Goal: Task Accomplishment & Management: Complete application form

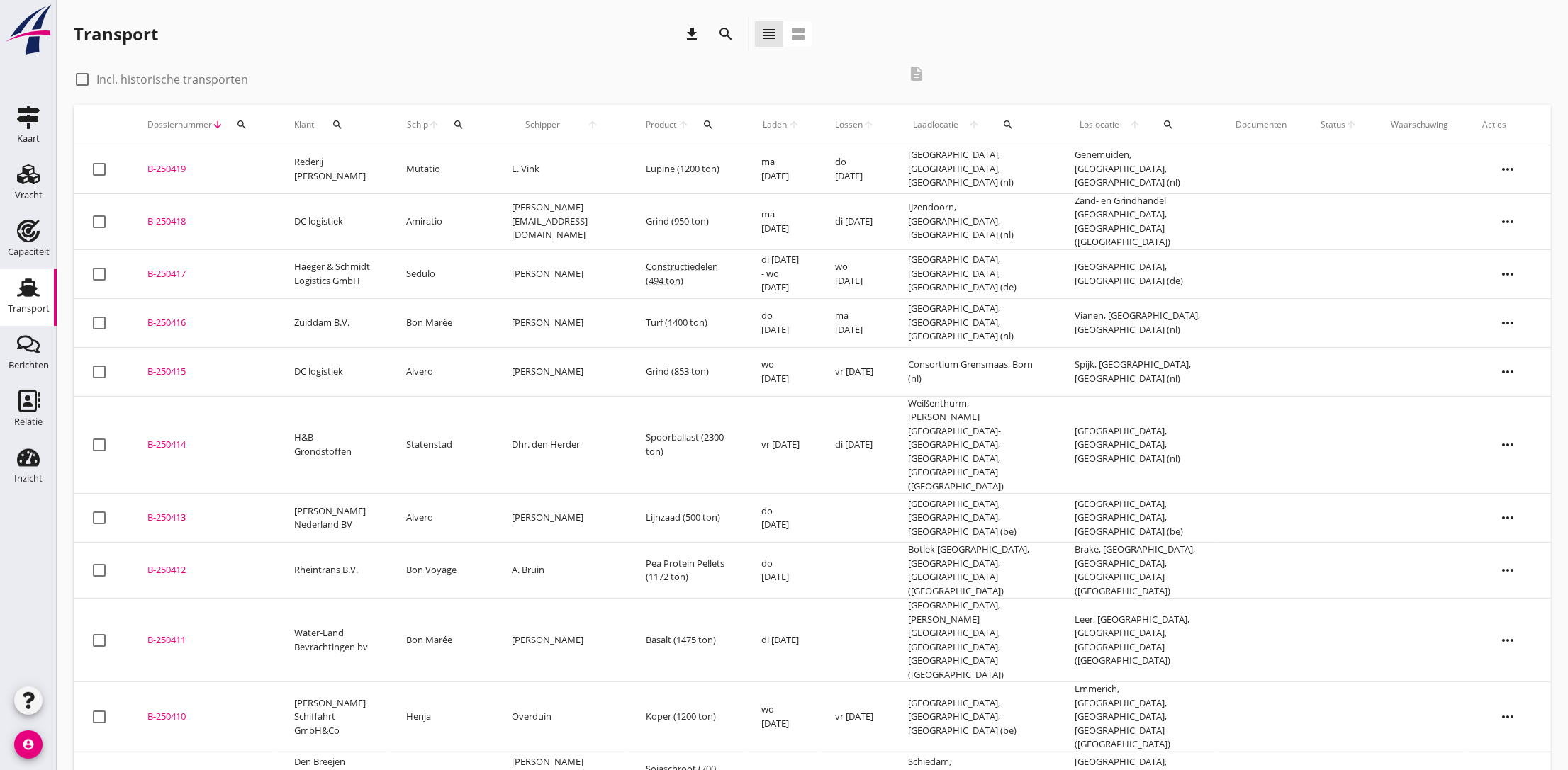
click at [83, 76] on div at bounding box center [82, 80] width 24 height 24
checkbox input "true"
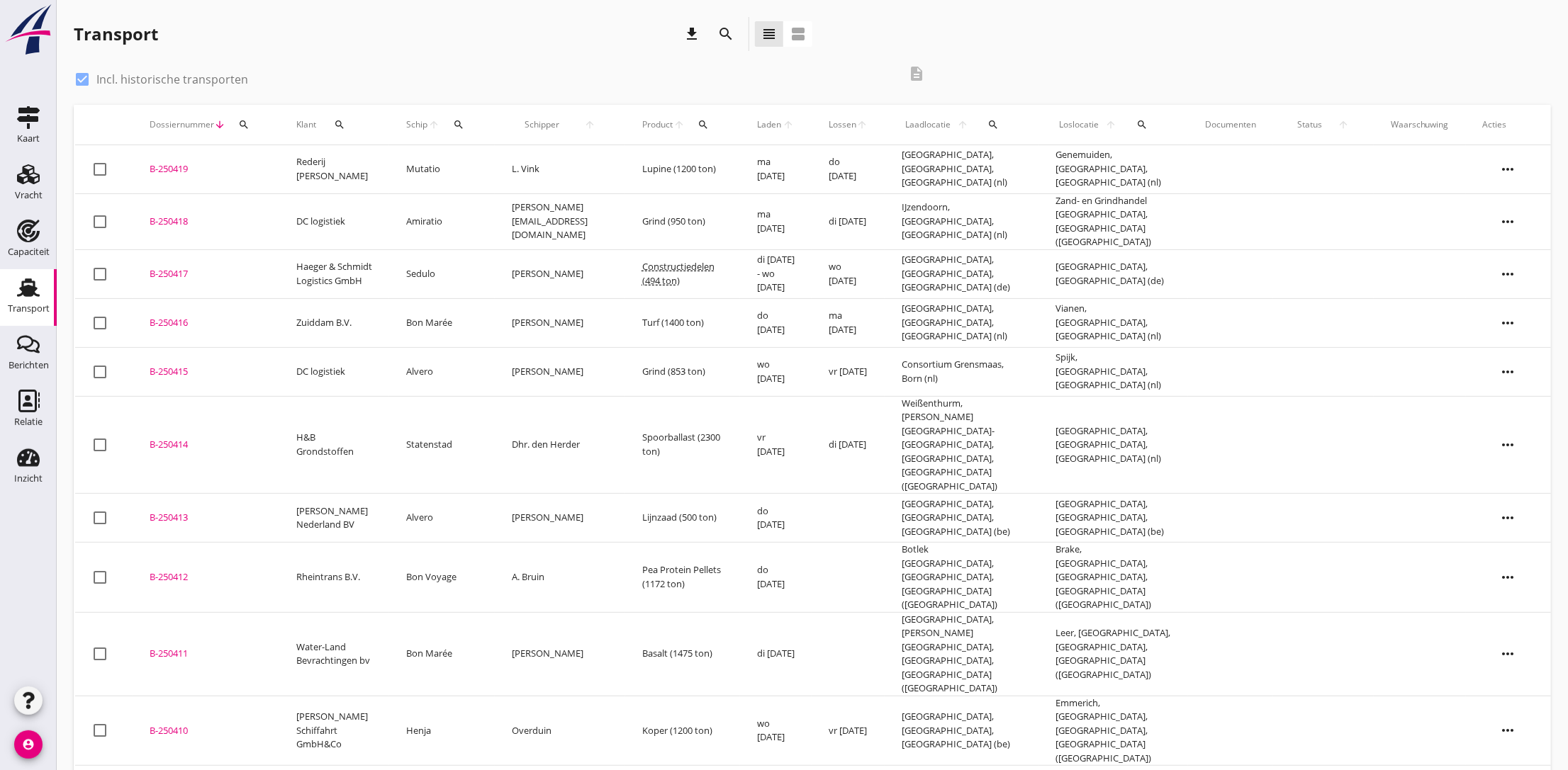
scroll to position [106, 0]
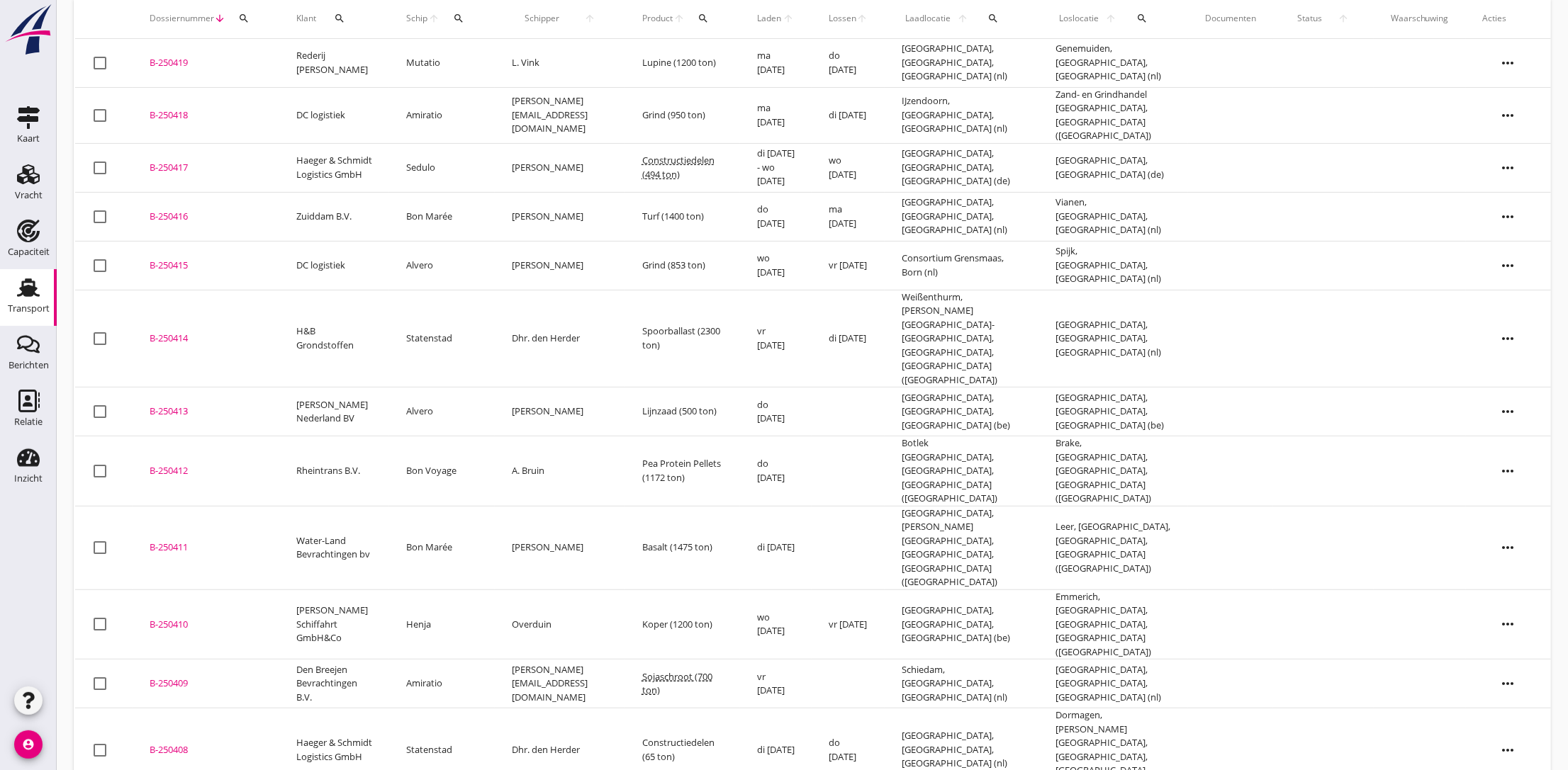
click at [1497, 605] on icon "more_horiz" at bounding box center [1508, 625] width 40 height 40
click at [30, 398] on icon "Relatie" at bounding box center [29, 401] width 22 height 22
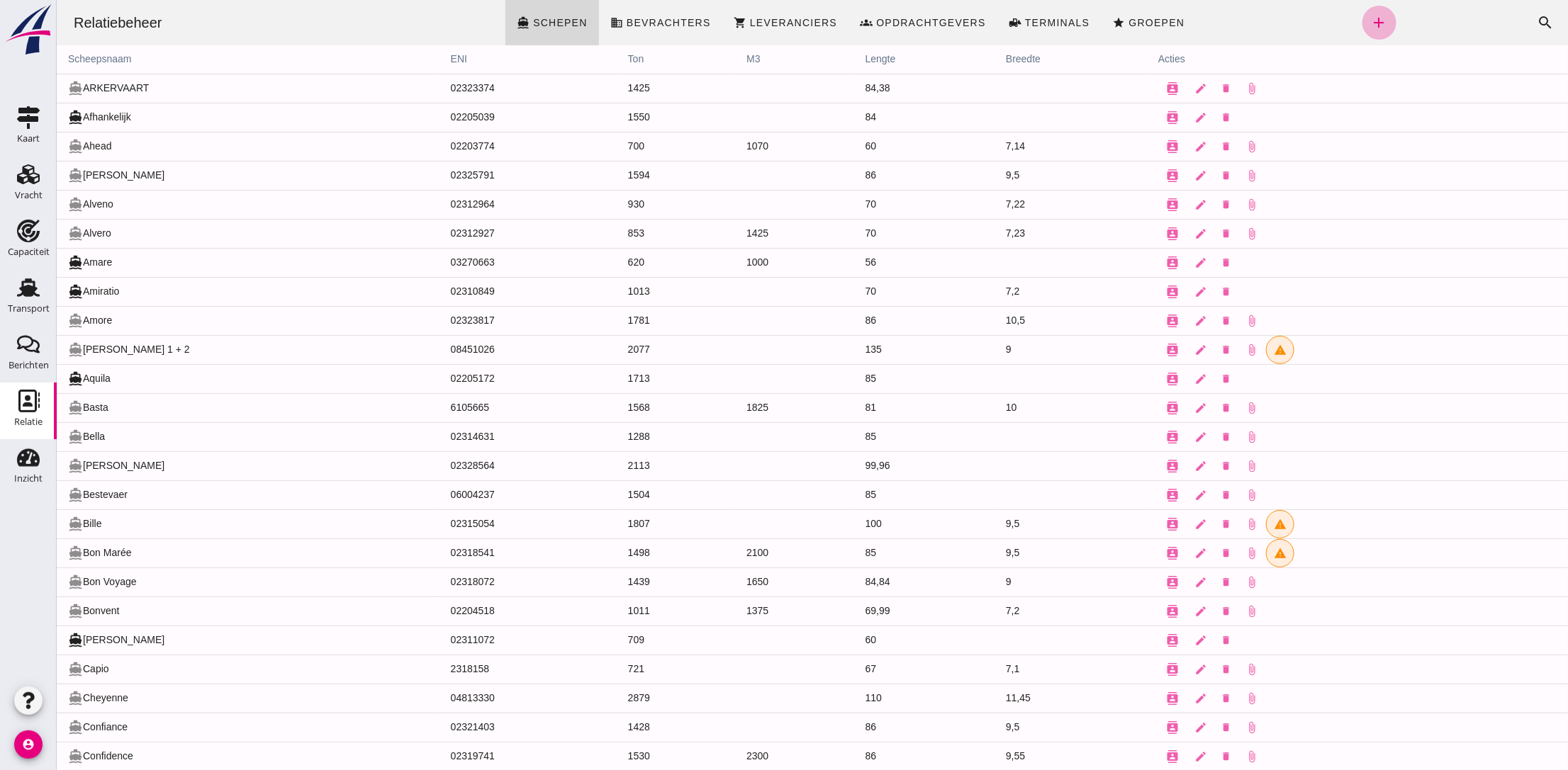
click at [1370, 23] on icon "add" at bounding box center [1378, 22] width 17 height 17
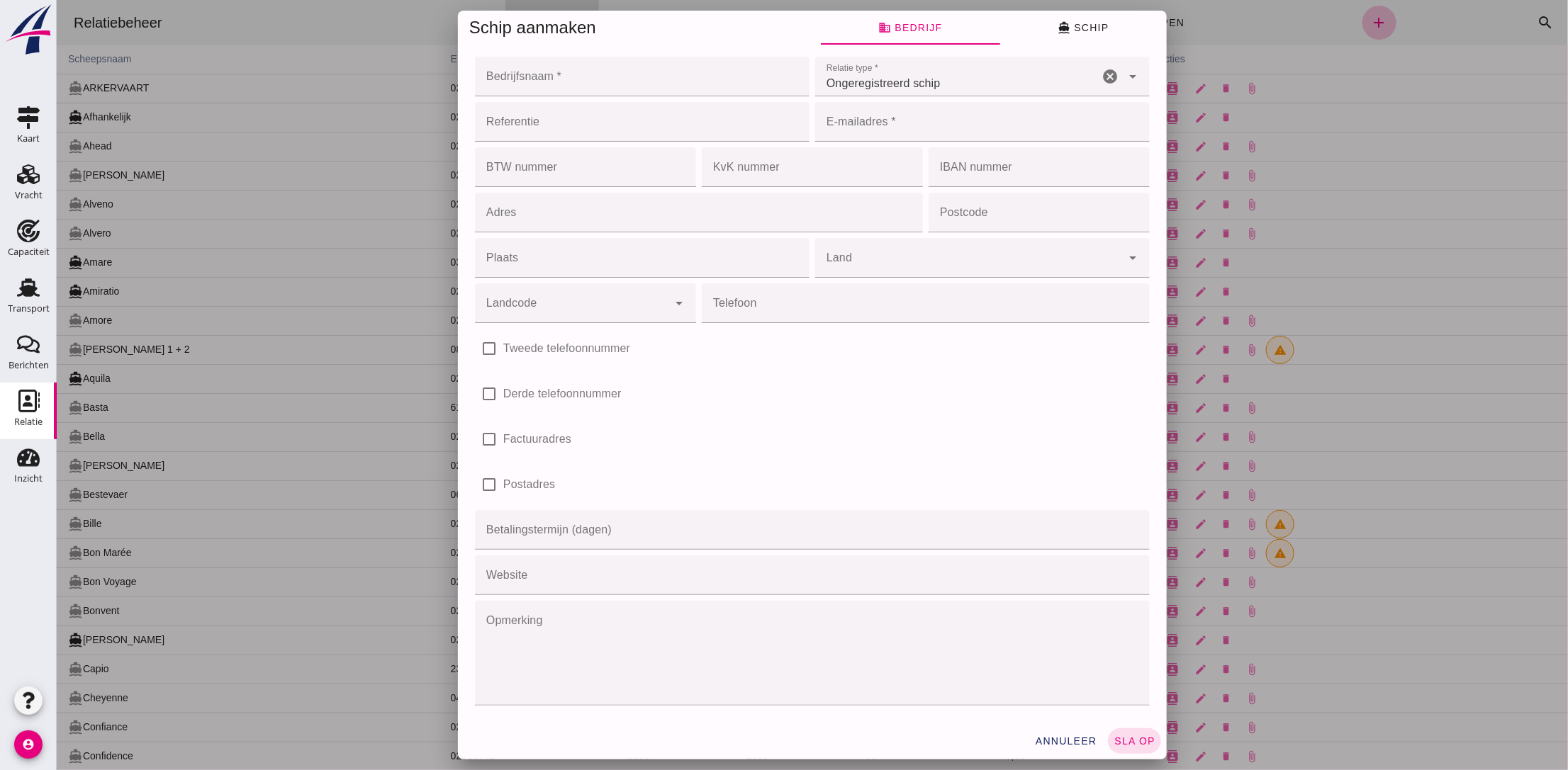
click at [521, 83] on input "Bedrijfsnaam *" at bounding box center [637, 77] width 326 height 40
type input "Ms Intervention"
click at [306, 187] on div at bounding box center [812, 385] width 1511 height 770
